Goal: Use online tool/utility

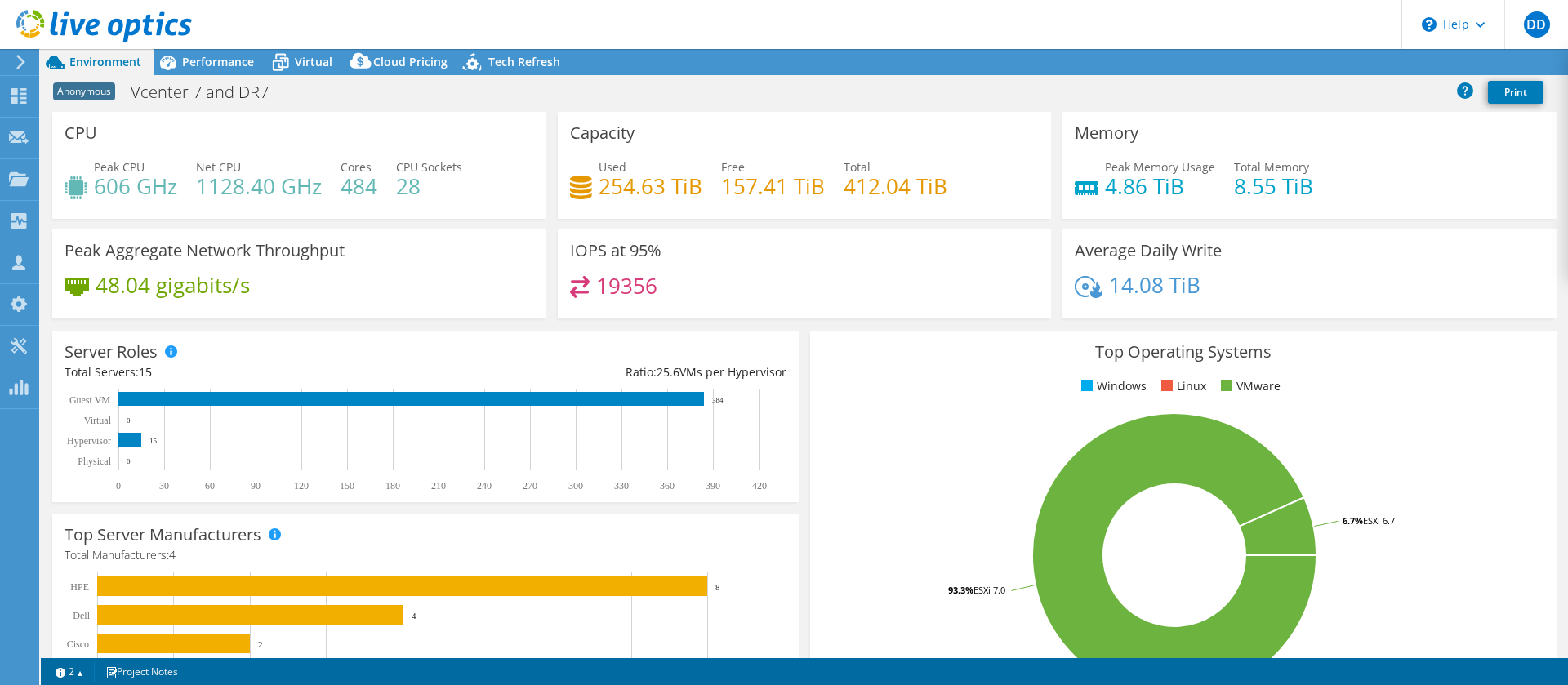
select select "USD"
radio input "true"
radio input "false"
click at [312, 57] on span "Virtual" at bounding box center [314, 62] width 38 height 15
